Goal: Browse casually

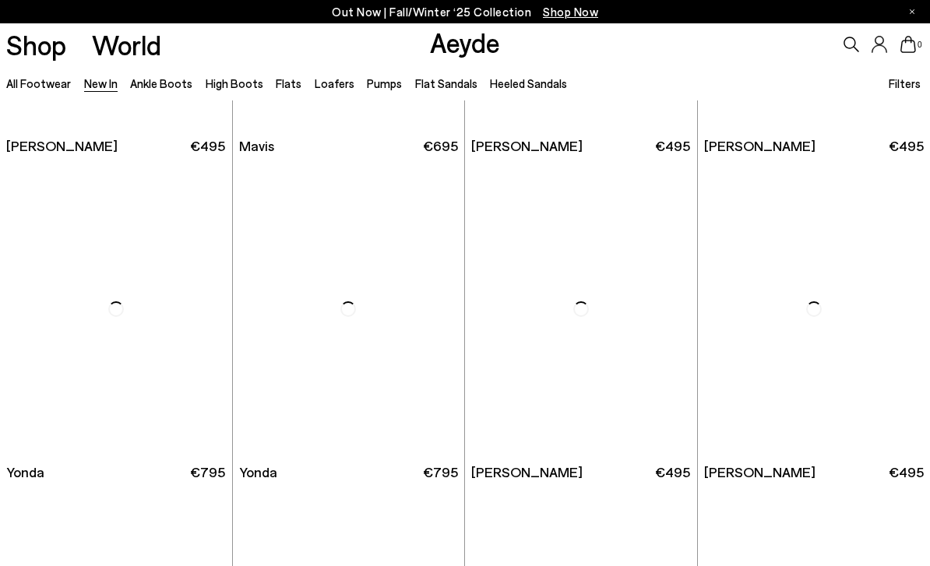
scroll to position [1898, 0]
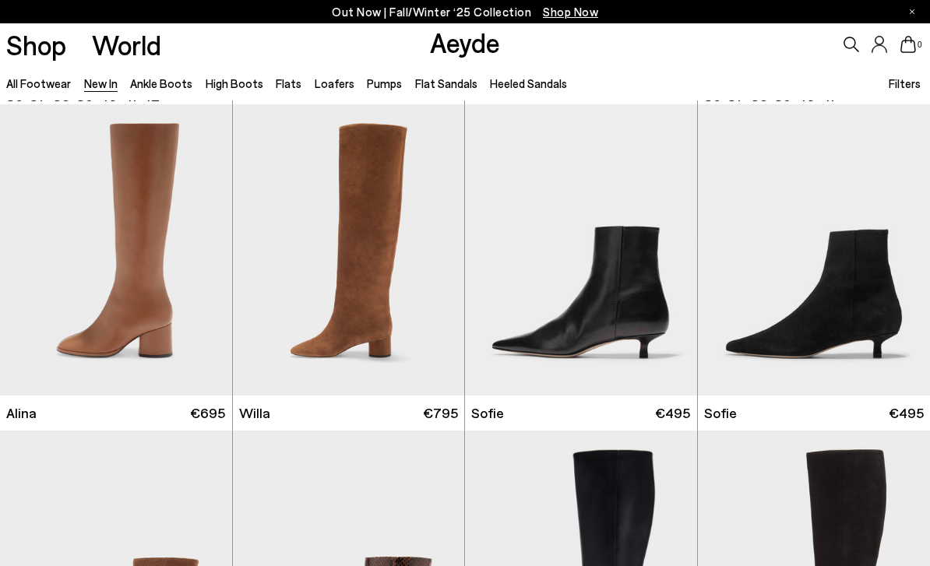
scroll to position [3887, 0]
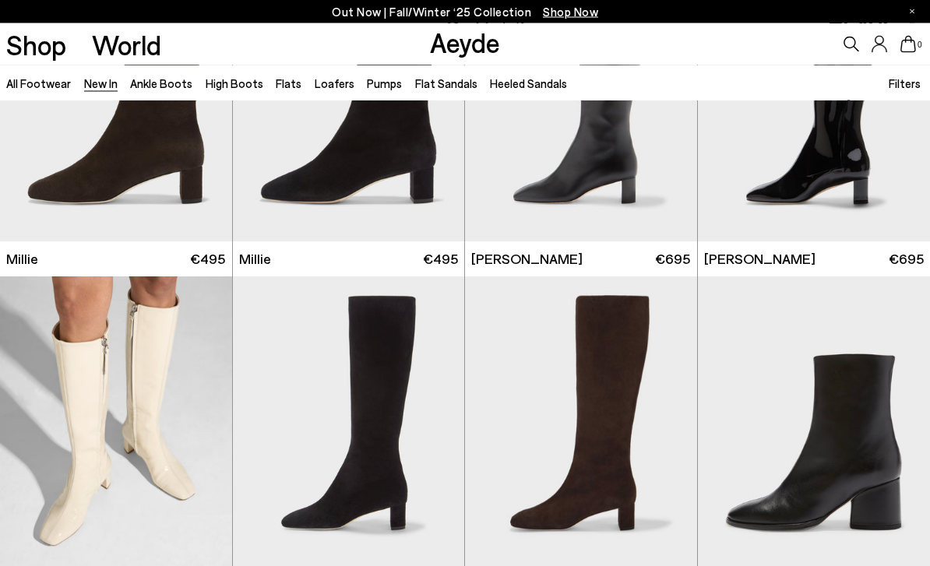
scroll to position [3076, 0]
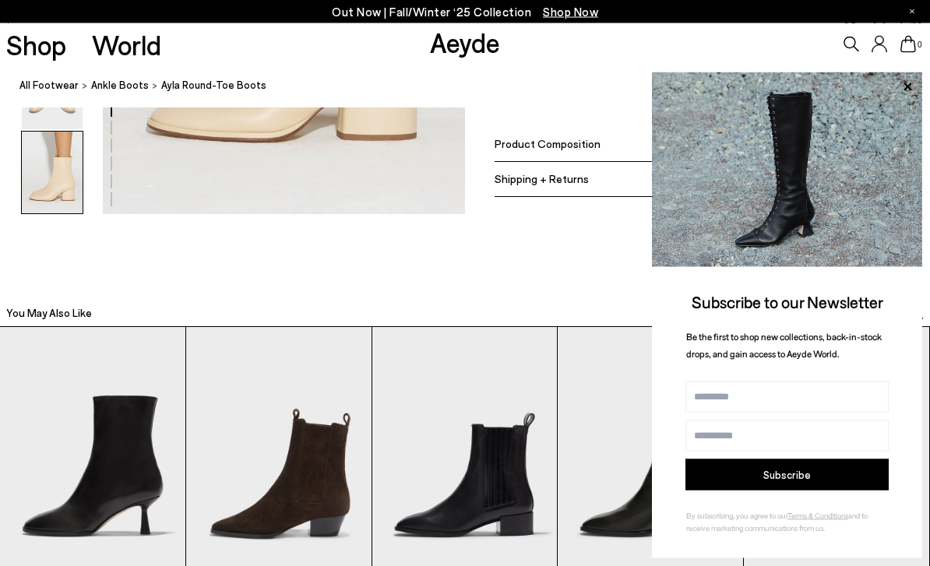
scroll to position [2787, 0]
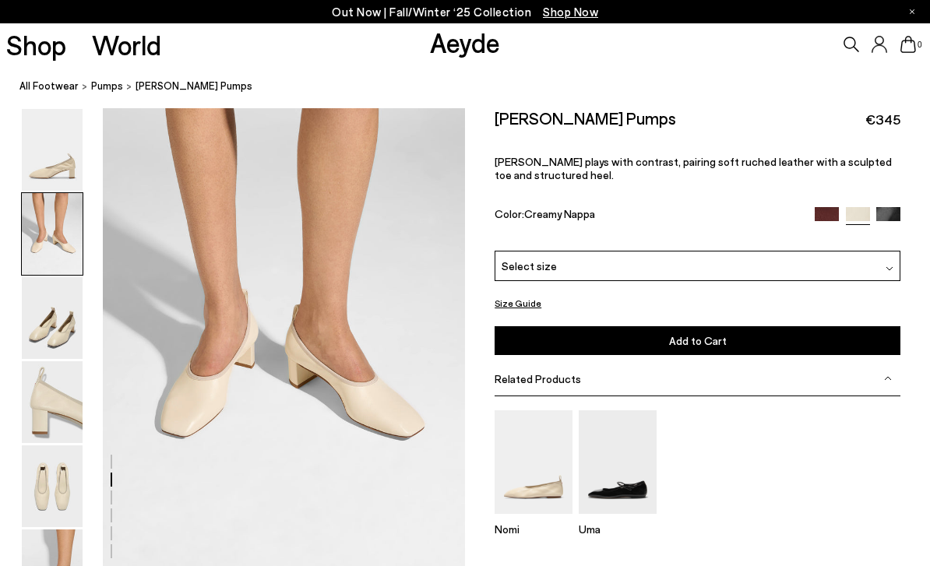
scroll to position [486, 0]
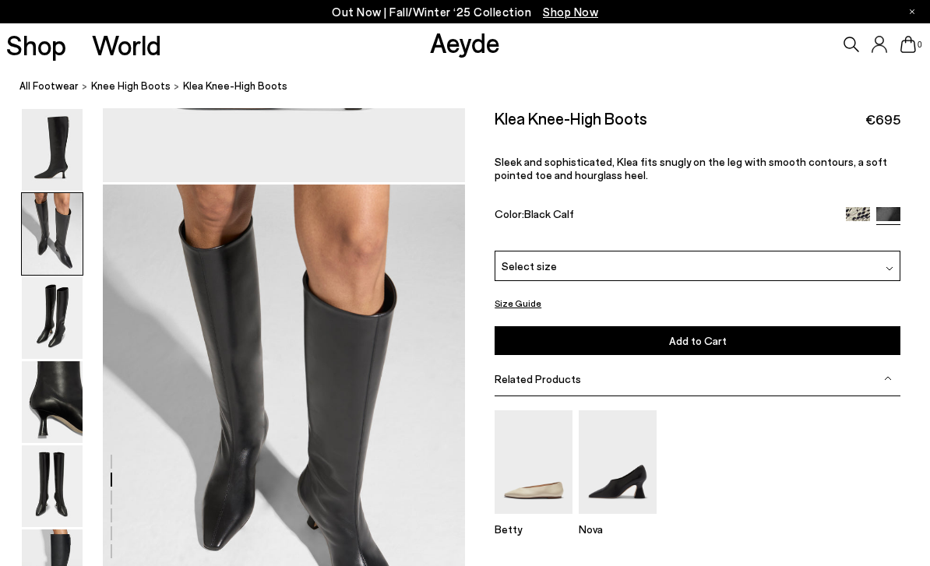
scroll to position [486, 0]
